Goal: Task Accomplishment & Management: Manage account settings

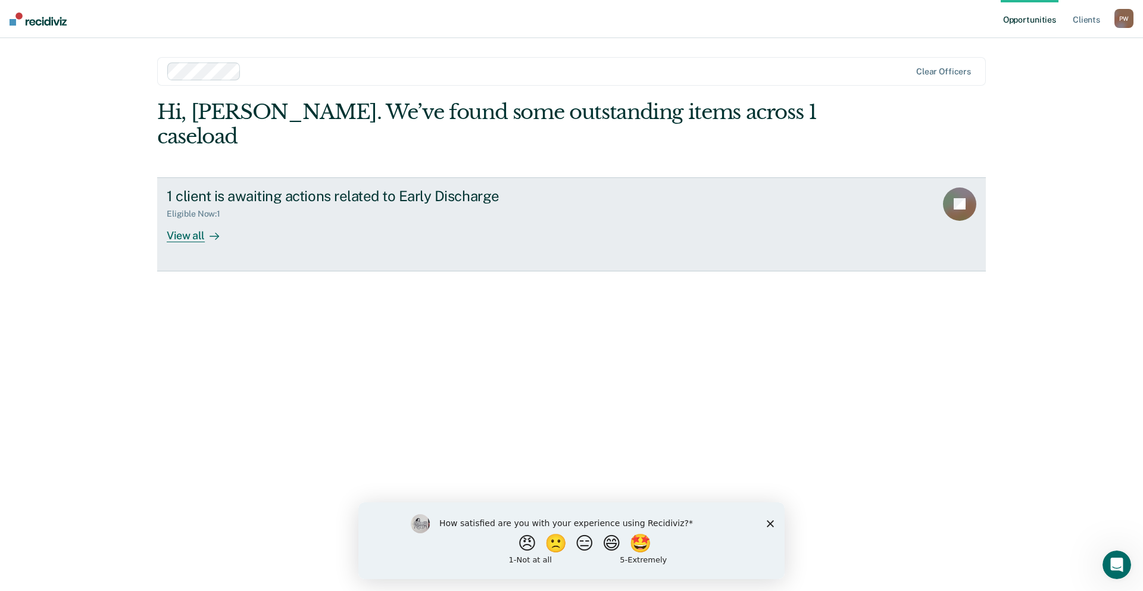
click at [180, 219] on div "View all" at bounding box center [200, 230] width 67 height 23
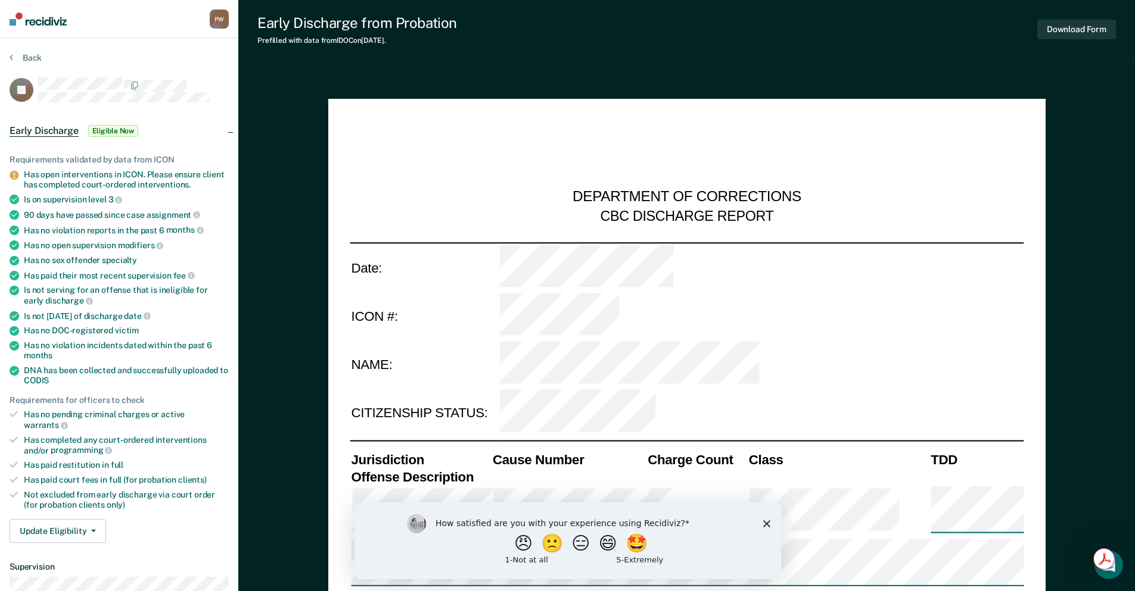
type textarea "x"
click at [31, 58] on button "Back" at bounding box center [26, 57] width 32 height 11
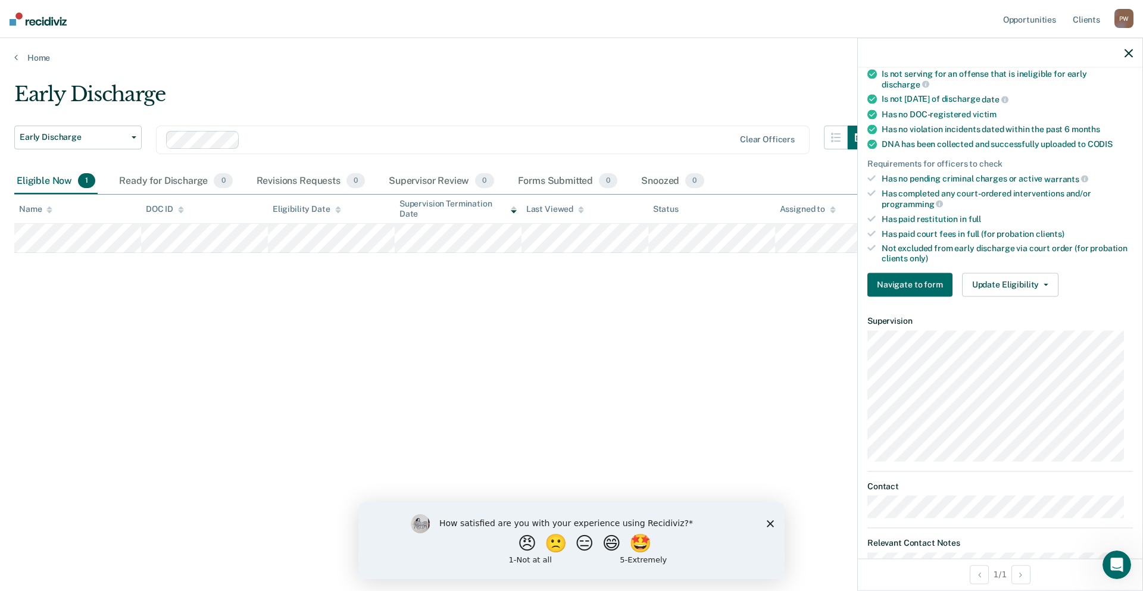
scroll to position [223, 0]
click at [1000, 281] on button "Update Eligibility" at bounding box center [1010, 283] width 96 height 24
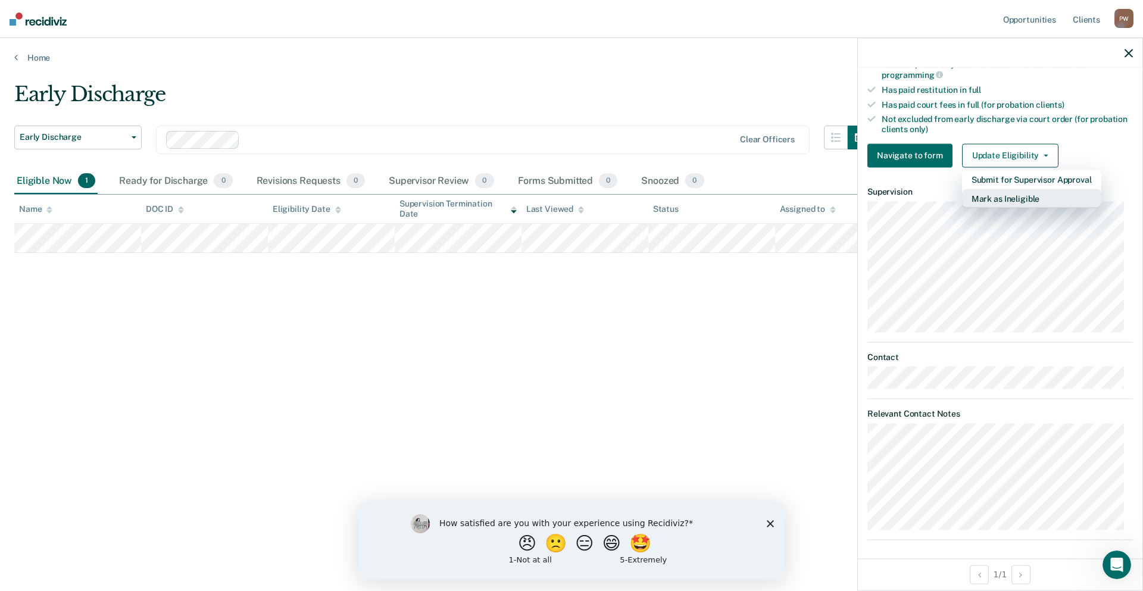
scroll to position [355, 0]
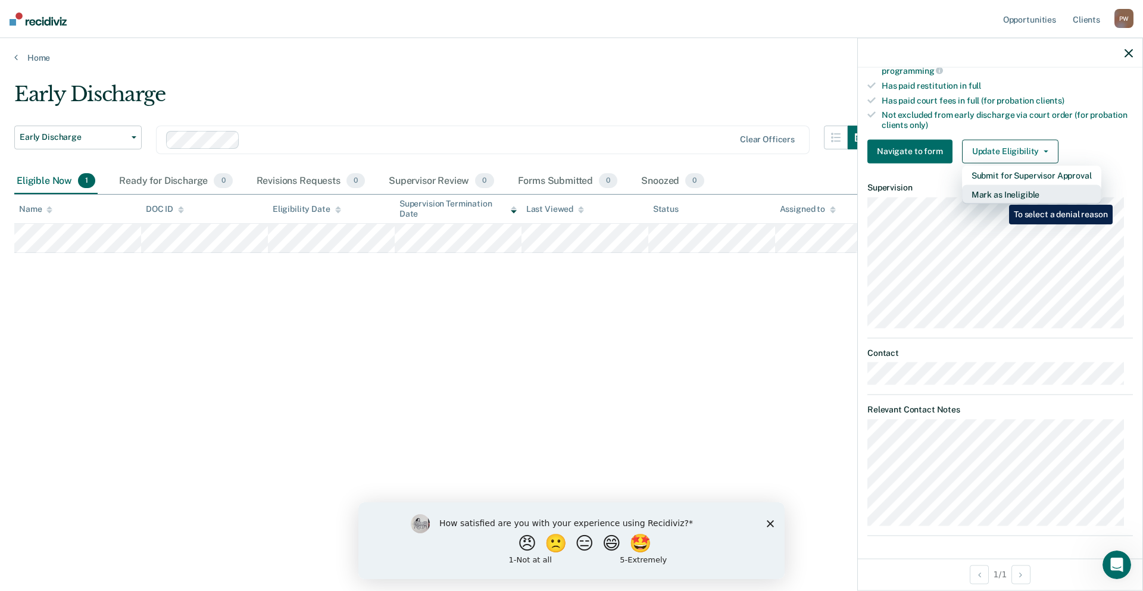
click at [1001, 196] on button "Mark as Ineligible" at bounding box center [1031, 194] width 139 height 19
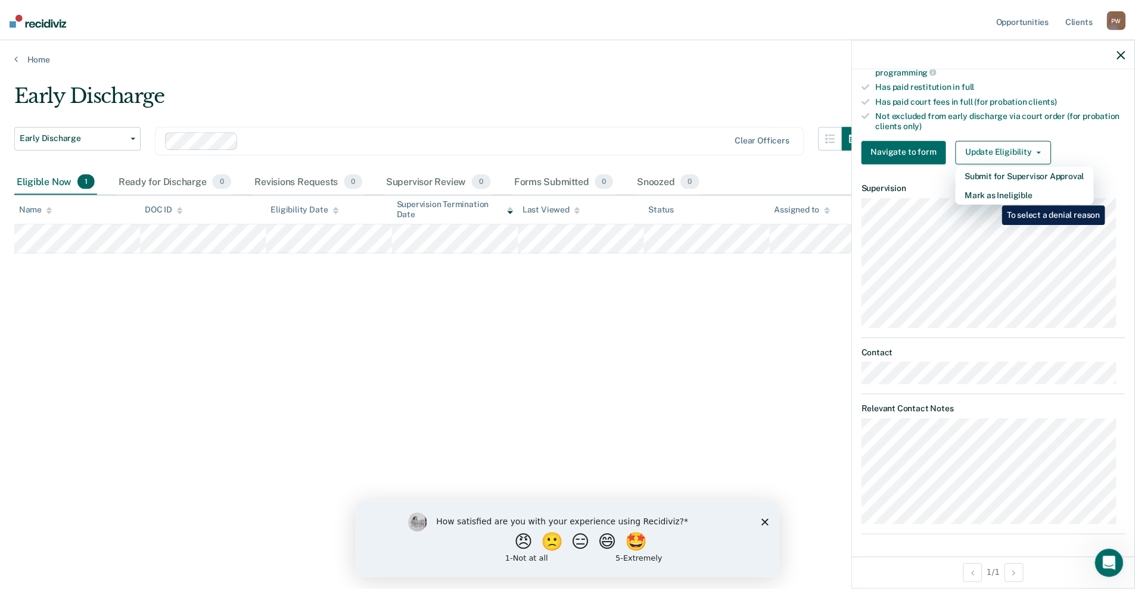
scroll to position [16, 0]
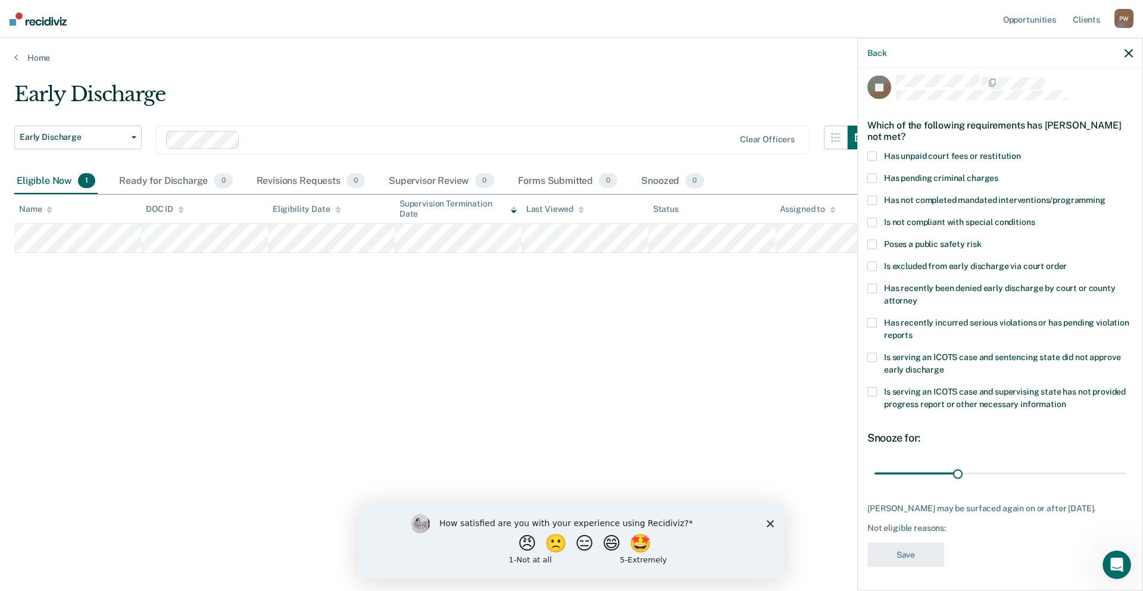
click at [875, 195] on span at bounding box center [873, 200] width 10 height 10
click at [1106, 195] on input "Has not completed mandated interventions/programming" at bounding box center [1106, 195] width 0 height 0
drag, startPoint x: 955, startPoint y: 465, endPoint x: 1143, endPoint y: 464, distance: 187.6
type input "90"
click at [1126, 465] on input "range" at bounding box center [1000, 473] width 251 height 21
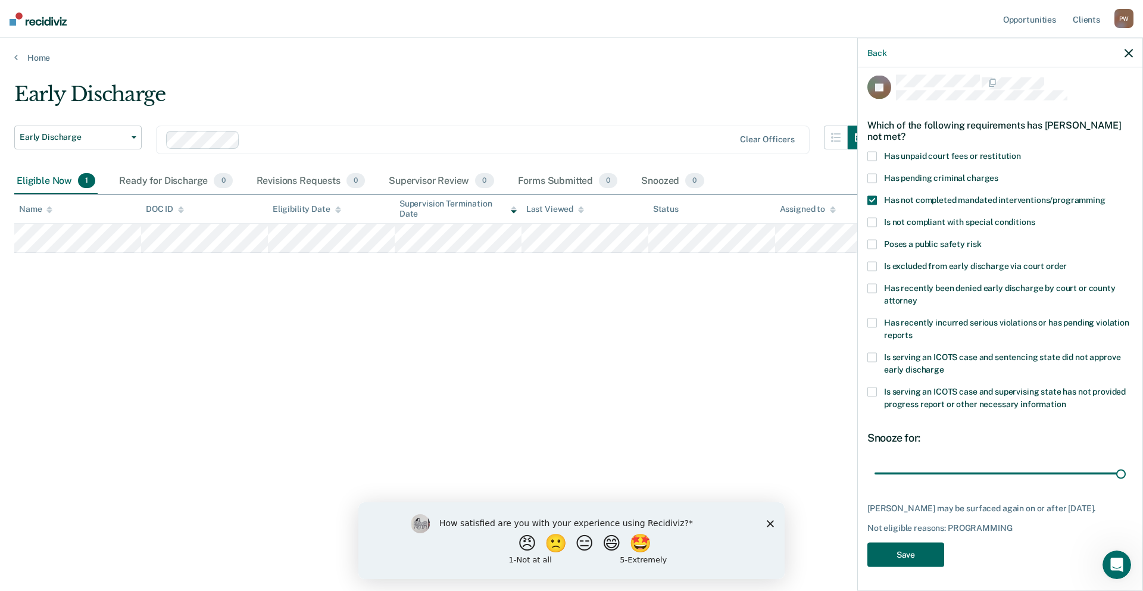
click at [924, 554] on button "Save" at bounding box center [906, 555] width 77 height 24
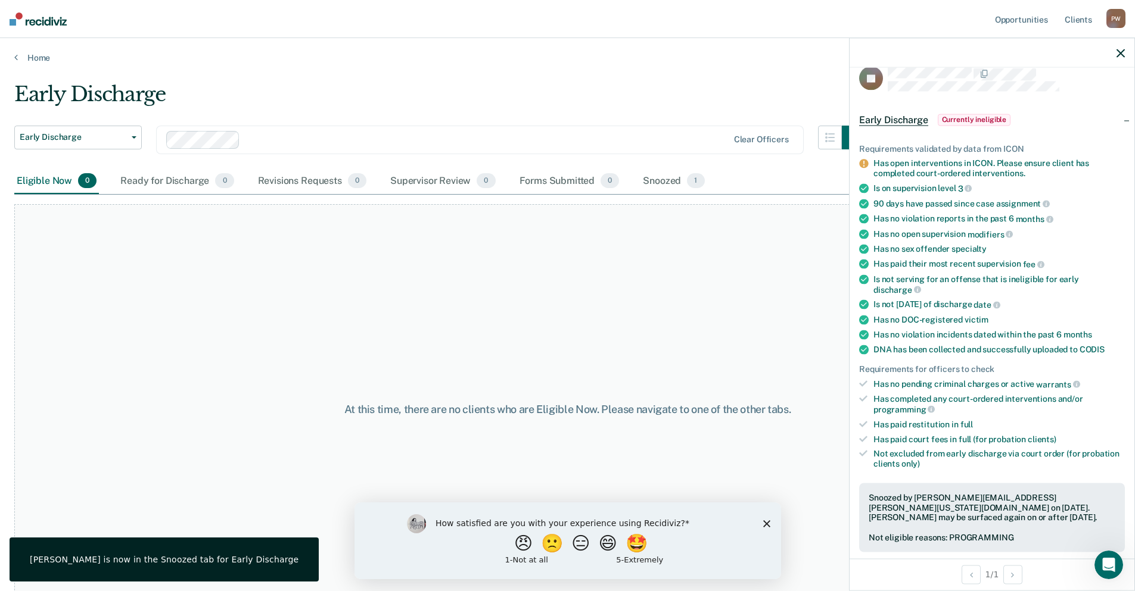
click at [1124, 52] on div at bounding box center [991, 53] width 285 height 30
click at [1120, 53] on icon "button" at bounding box center [1120, 53] width 8 height 8
